Goal: Obtain resource: Obtain resource

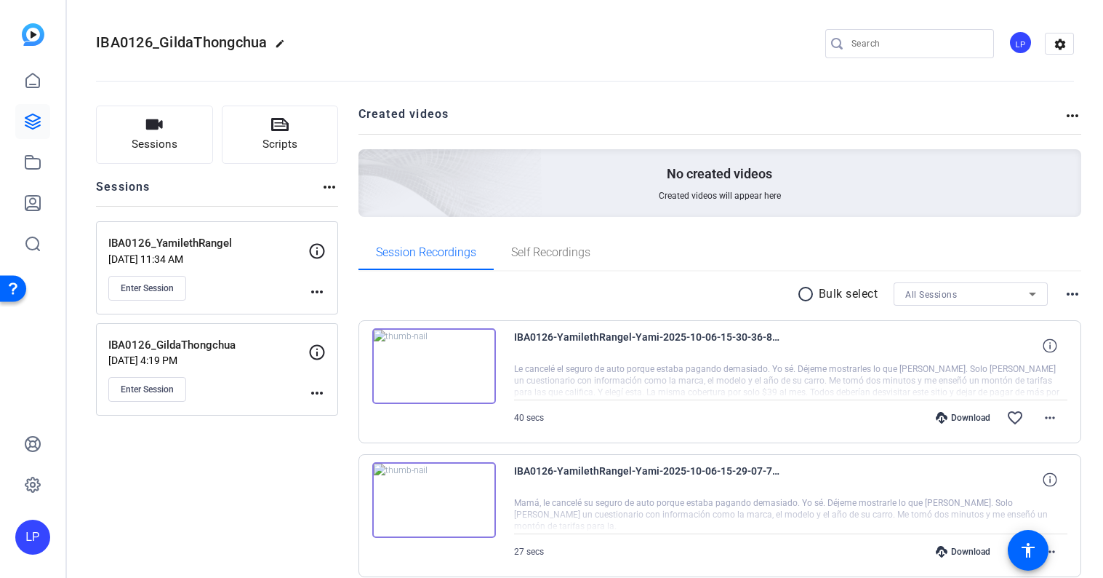
click at [808, 297] on mat-icon "radio_button_unchecked" at bounding box center [808, 293] width 22 height 17
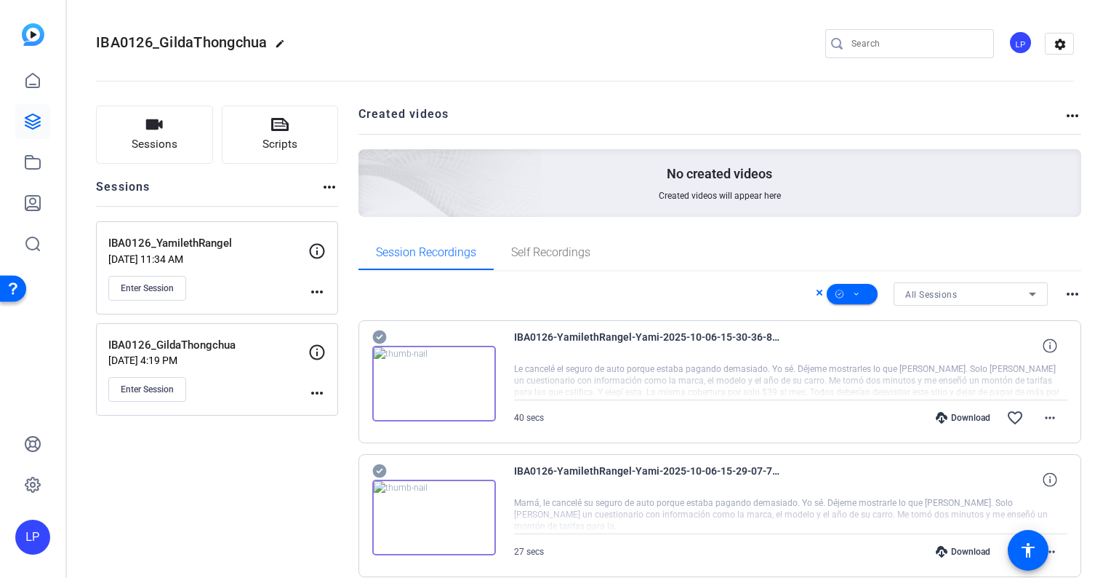
click at [960, 294] on div "All Sessions" at bounding box center [968, 294] width 124 height 18
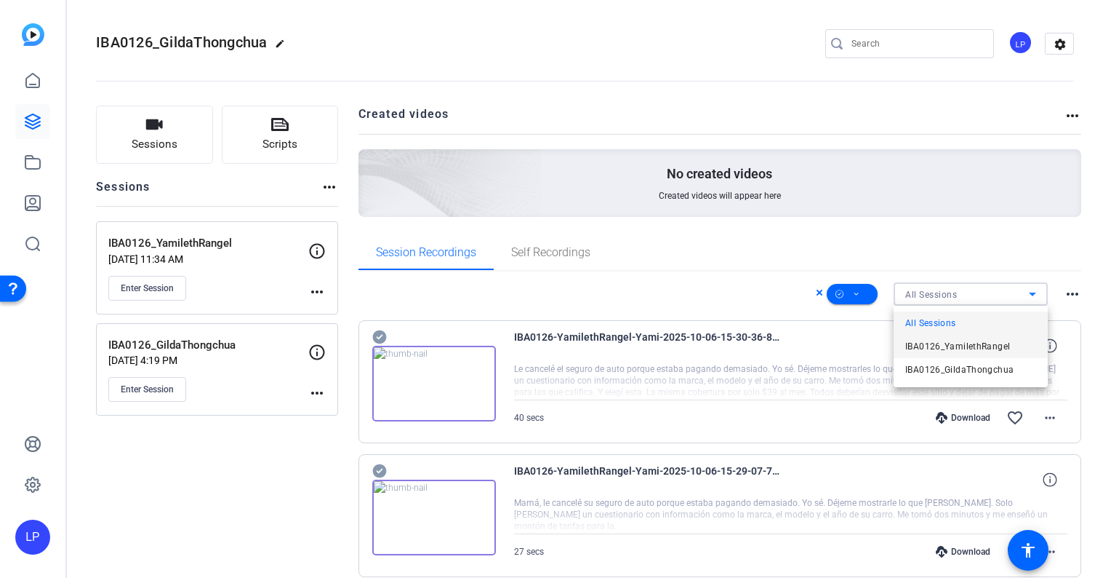
click at [953, 345] on span "IBA0126_YamilethRangel" at bounding box center [958, 345] width 105 height 17
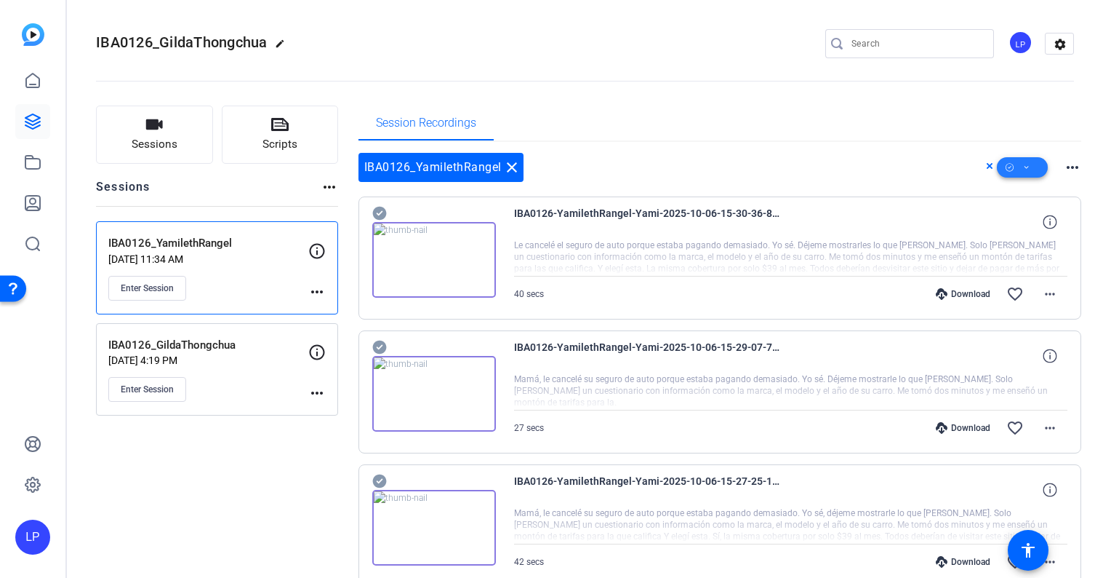
click at [1022, 169] on span at bounding box center [1022, 167] width 51 height 35
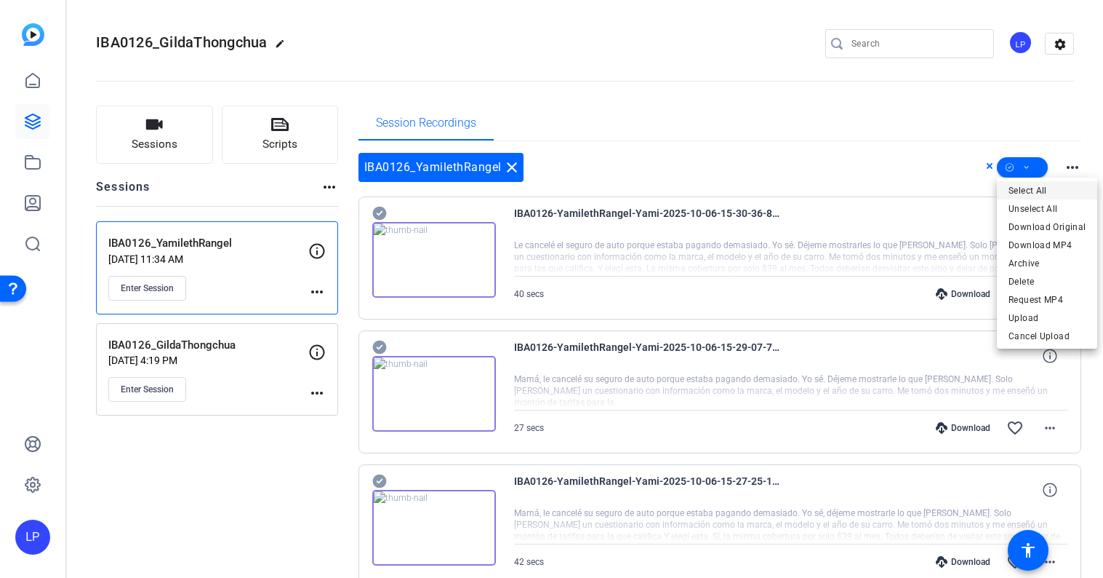
click at [1032, 193] on span "Select All" at bounding box center [1047, 190] width 77 height 17
click at [945, 180] on div at bounding box center [551, 289] width 1103 height 578
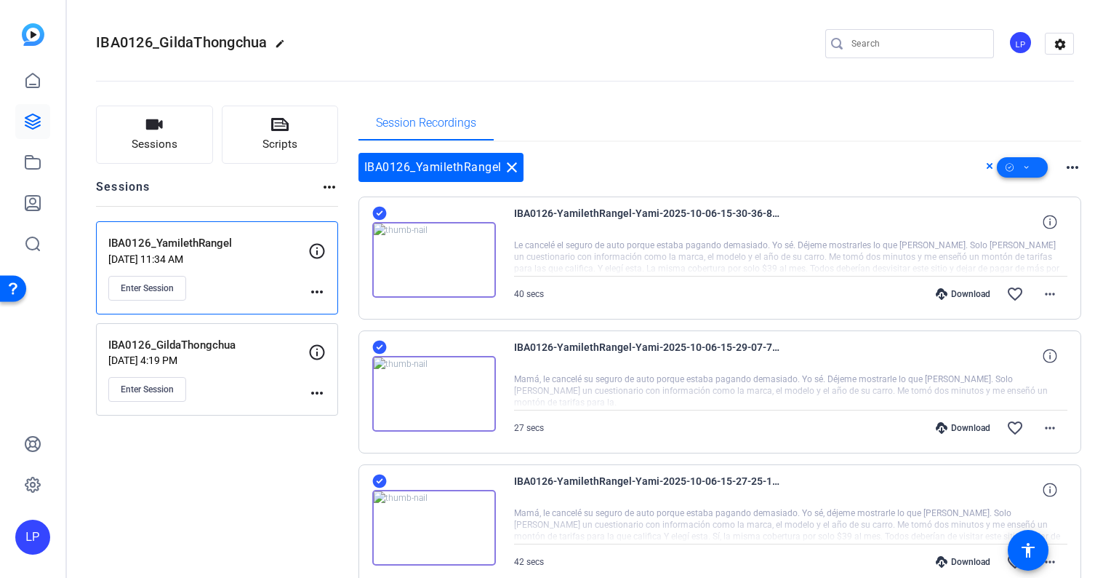
click at [1020, 171] on span at bounding box center [1022, 167] width 51 height 35
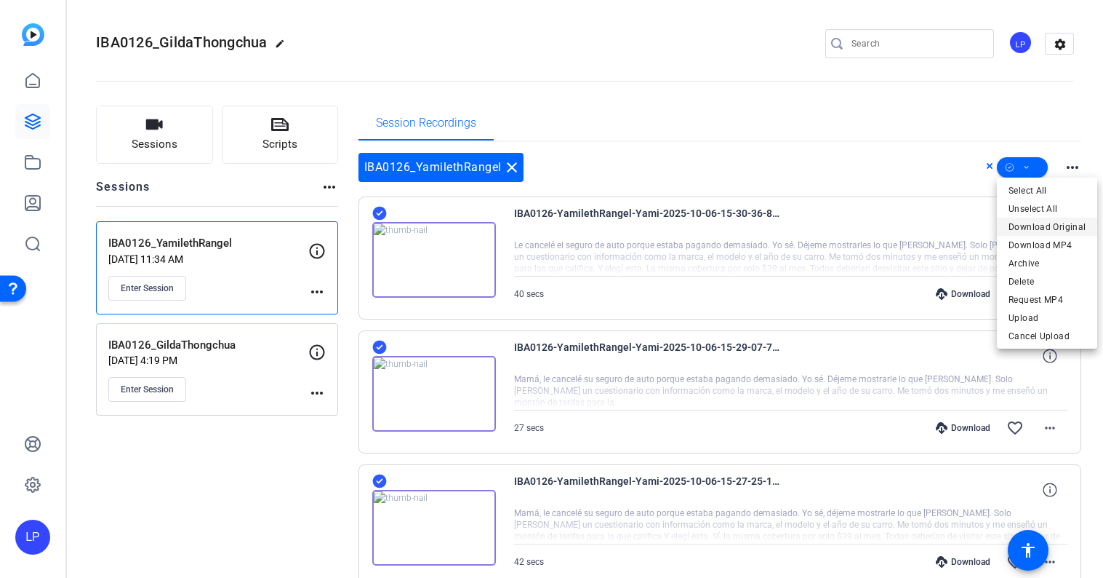
click at [1063, 226] on span "Download Original" at bounding box center [1047, 226] width 77 height 17
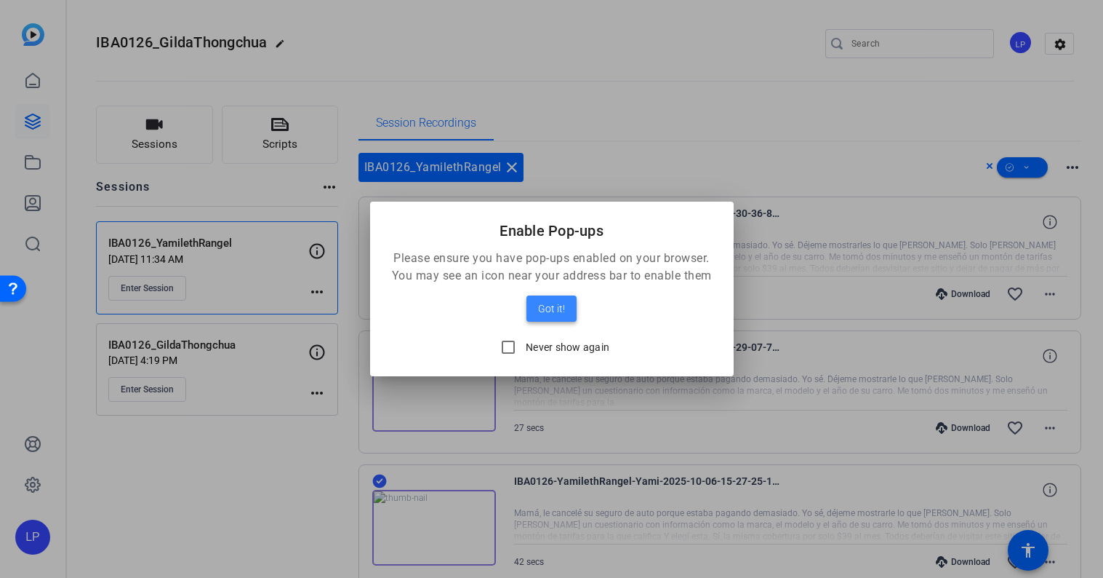
click at [575, 316] on span at bounding box center [552, 308] width 50 height 35
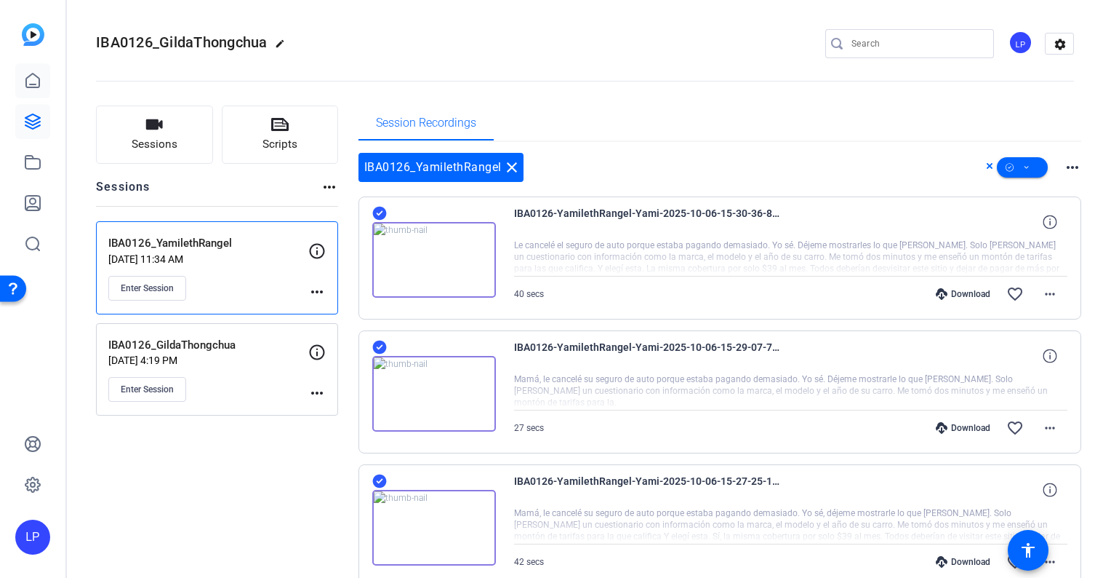
click at [49, 81] on link at bounding box center [32, 80] width 35 height 35
click at [36, 128] on icon at bounding box center [32, 121] width 17 height 17
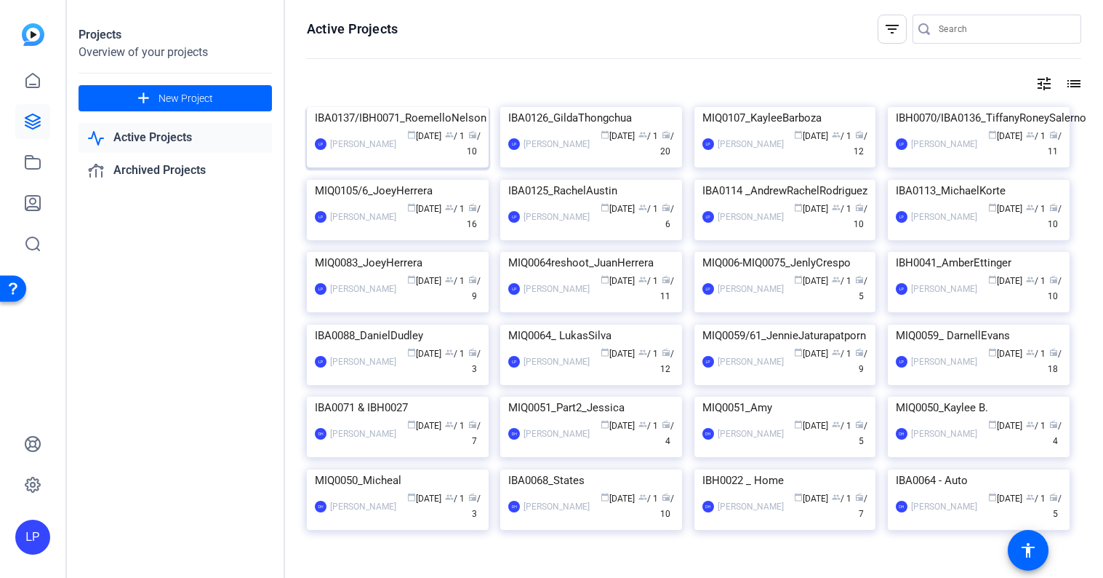
click at [435, 134] on div "calendar_today [DATE] group / 1 radio / 10" at bounding box center [442, 144] width 77 height 31
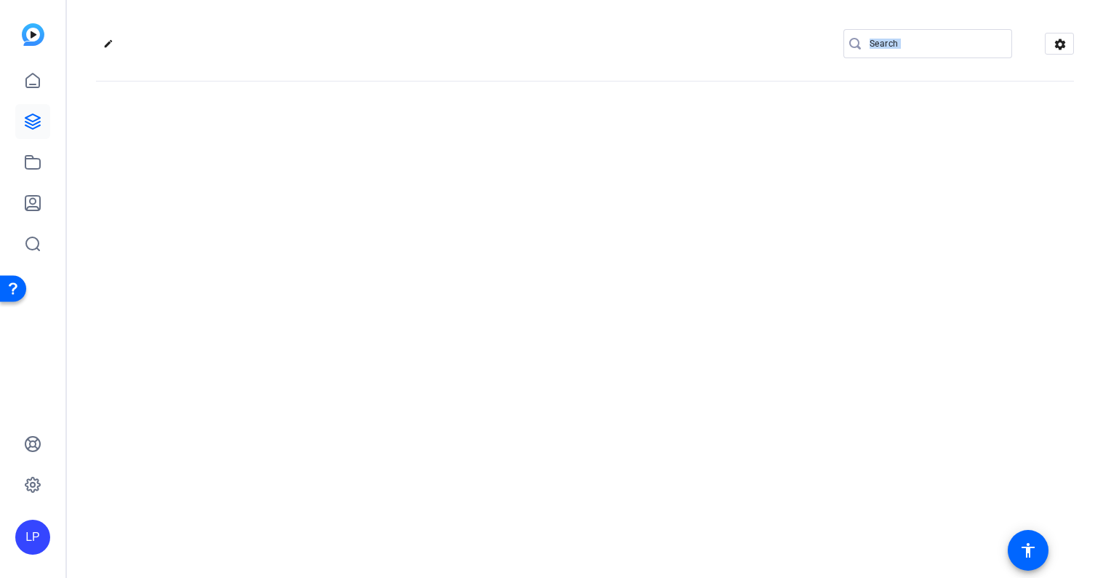
click at [435, 134] on div "edit settings" at bounding box center [585, 289] width 1036 height 578
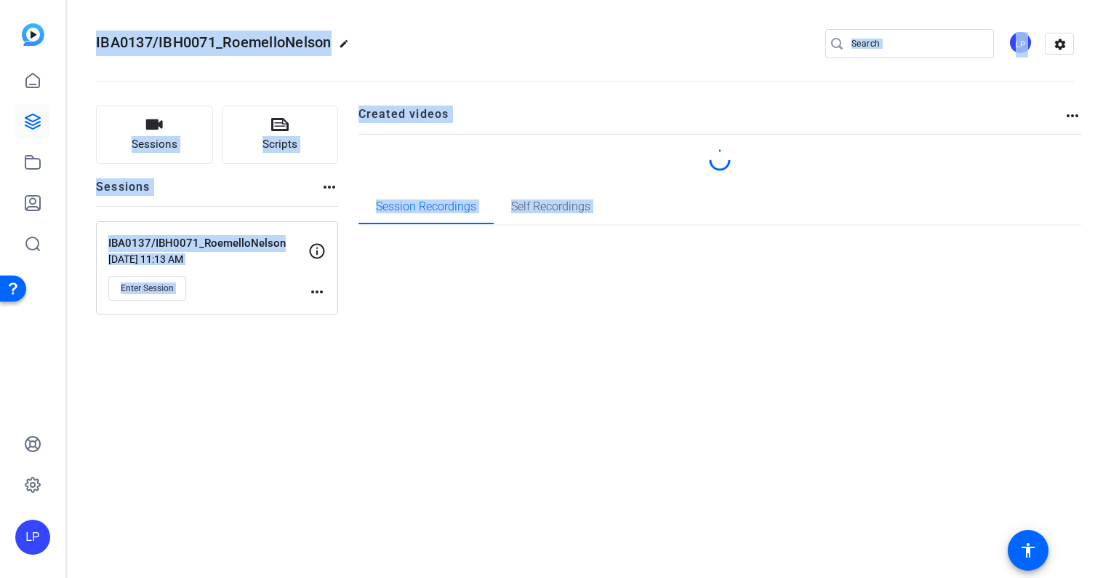
click at [319, 426] on div "IBA0137/IBH0071_RoemelloNelson edit LP settings Sessions Scripts Sessions more_…" at bounding box center [585, 289] width 1036 height 578
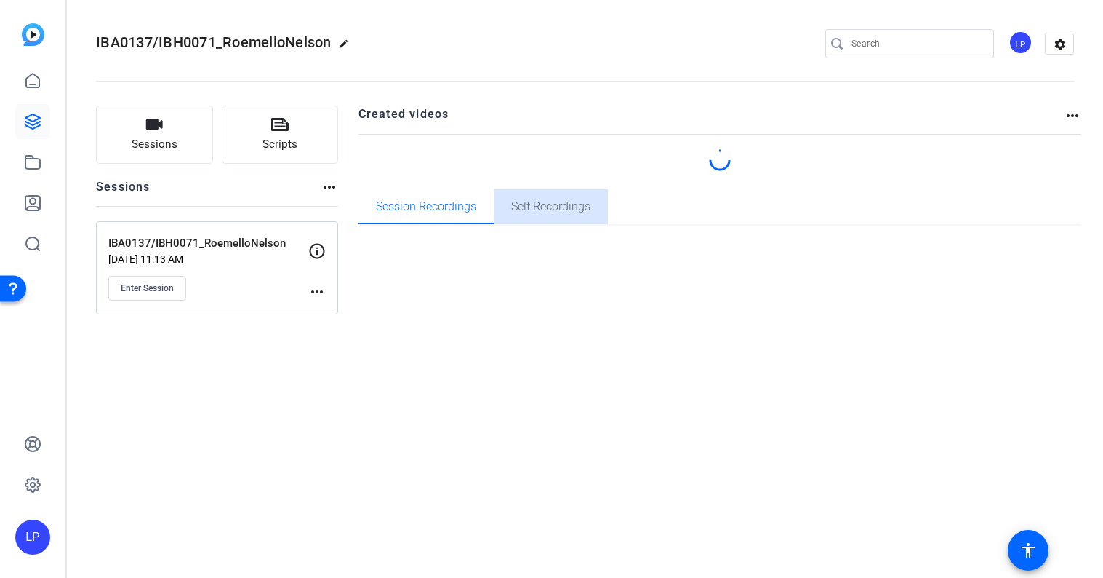
click at [569, 204] on span "Self Recordings" at bounding box center [550, 207] width 79 height 12
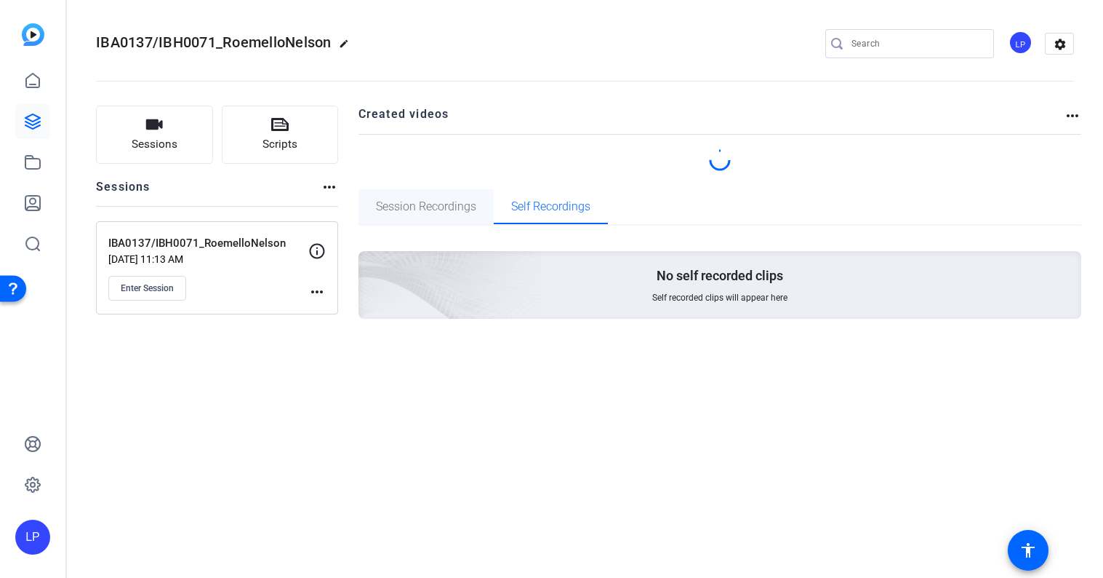
click at [444, 204] on span "Session Recordings" at bounding box center [426, 207] width 100 height 12
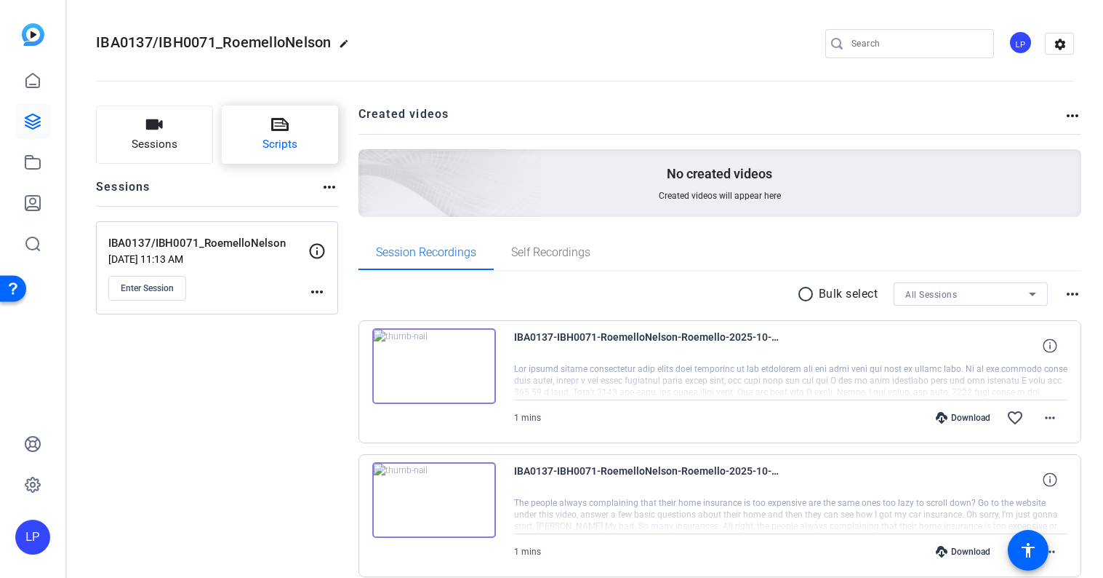
click at [265, 145] on span "Scripts" at bounding box center [280, 144] width 35 height 17
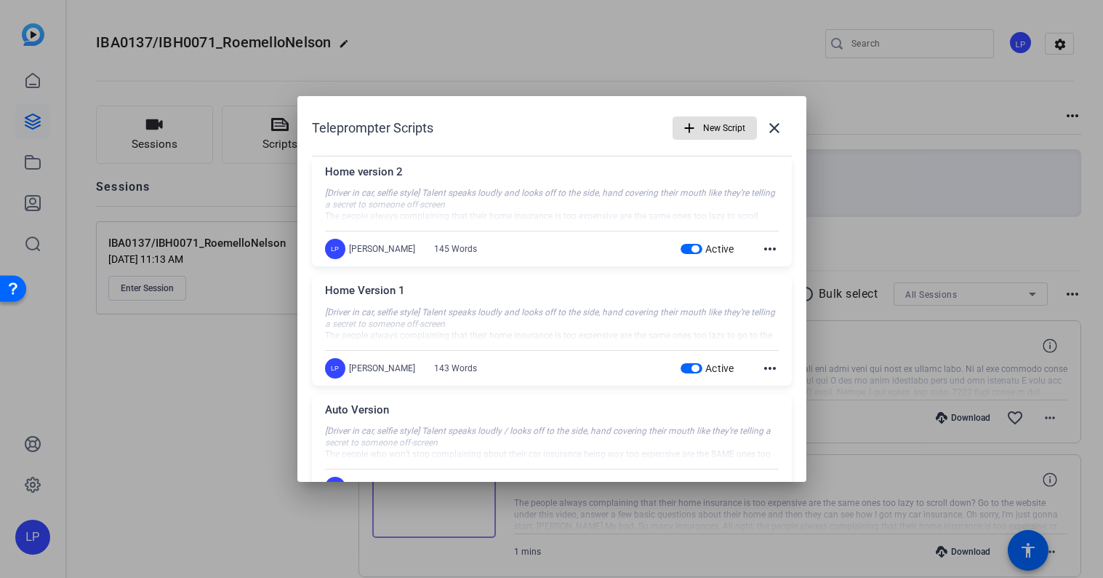
click at [606, 309] on div at bounding box center [552, 324] width 454 height 36
click at [770, 364] on mat-icon "more_horiz" at bounding box center [770, 367] width 17 height 17
click at [778, 385] on span "Edit" at bounding box center [802, 388] width 58 height 17
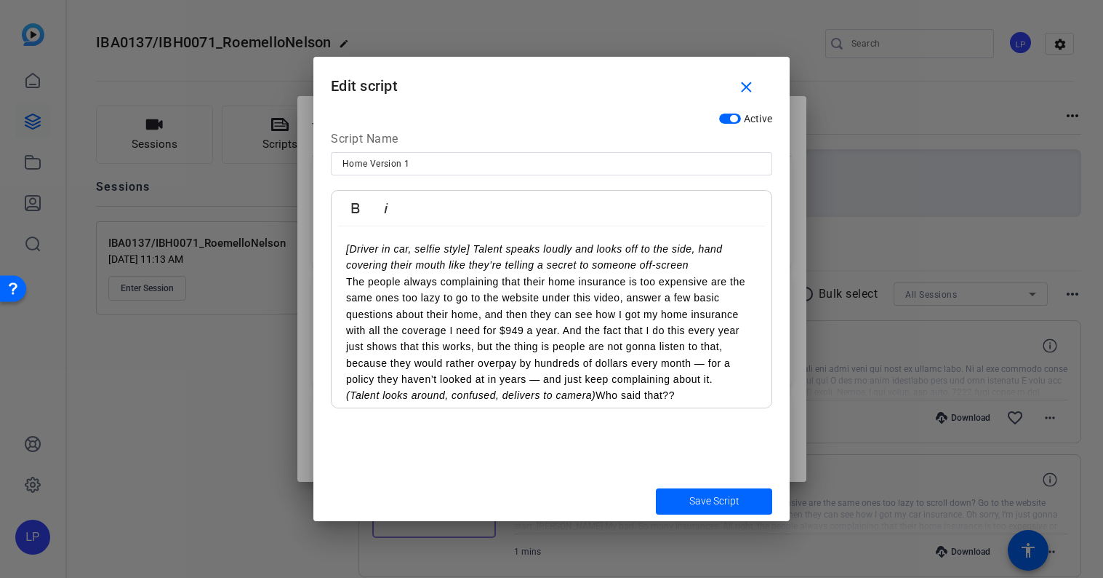
scroll to position [10, 0]
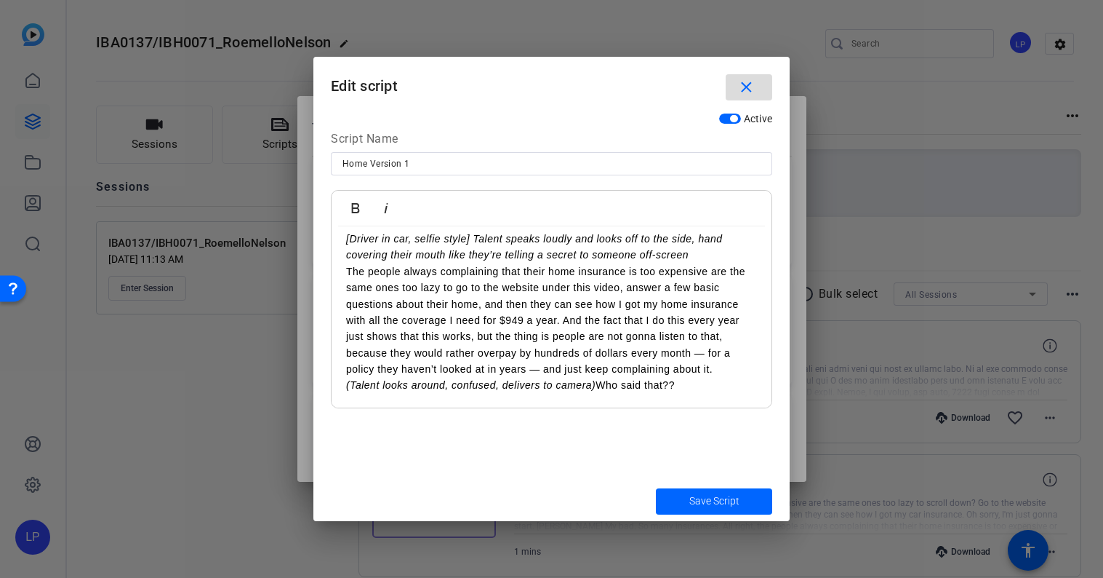
click at [748, 86] on mat-icon "close" at bounding box center [747, 88] width 18 height 18
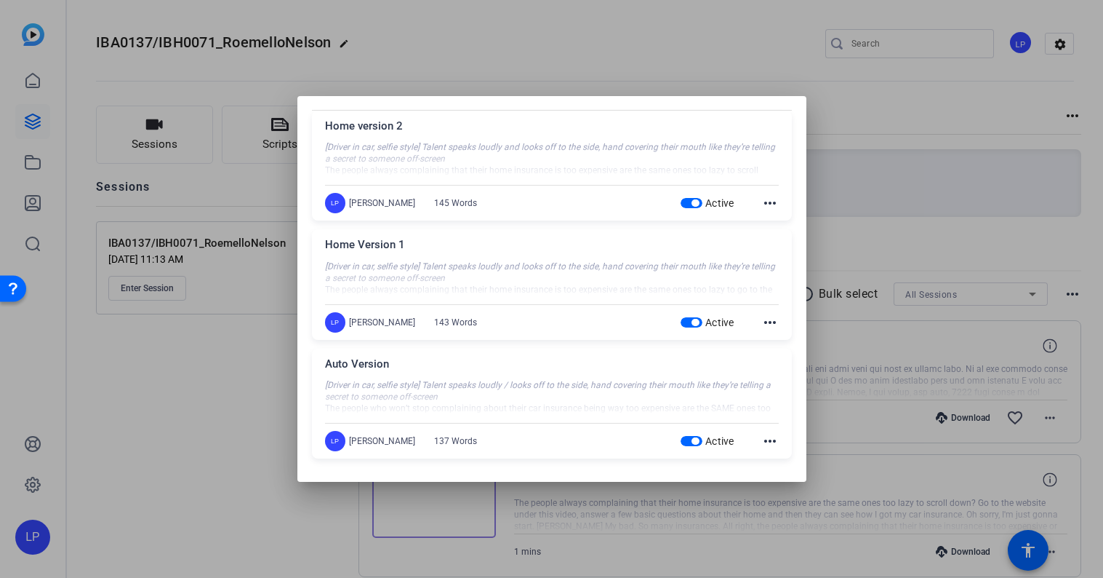
scroll to position [0, 0]
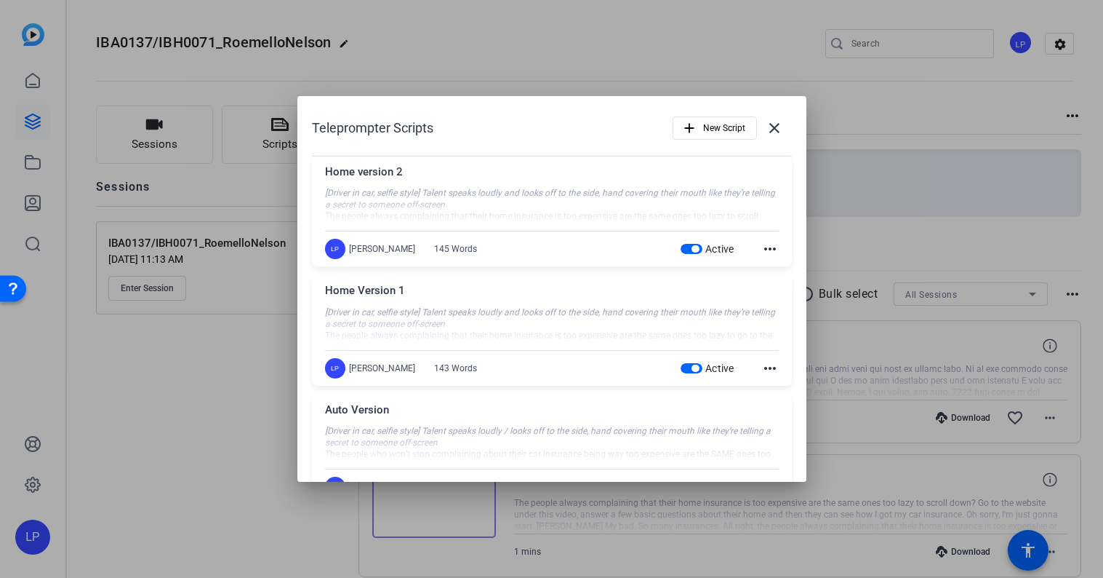
click at [770, 247] on mat-icon "more_horiz" at bounding box center [770, 248] width 17 height 17
click at [788, 268] on span "Edit" at bounding box center [802, 270] width 58 height 17
